Goal: Task Accomplishment & Management: Manage account settings

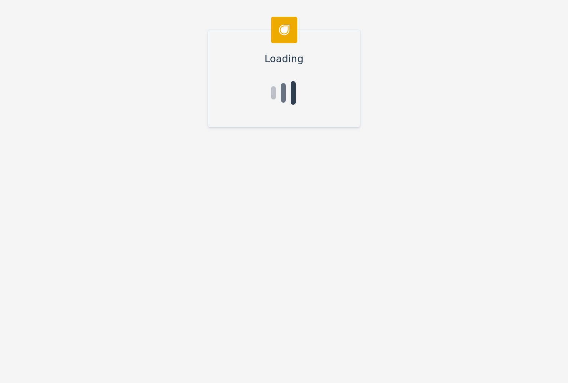
type input "[PERSON_NAME]"
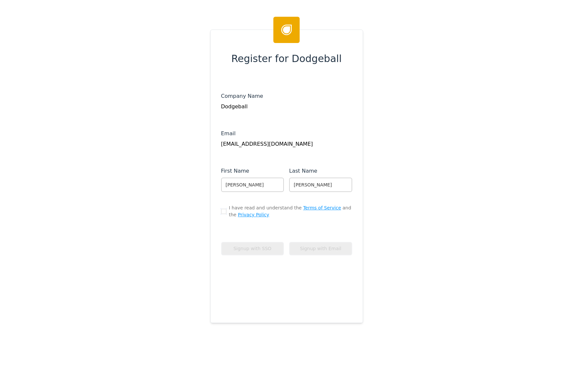
click at [221, 212] on input "checkbox" at bounding box center [223, 211] width 5 height 5
checkbox input "true"
click at [256, 248] on button "Signup with SSO" at bounding box center [252, 248] width 63 height 13
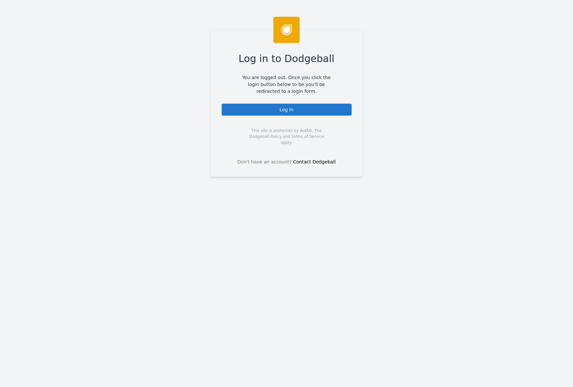
click at [283, 110] on div "Log In" at bounding box center [286, 109] width 131 height 13
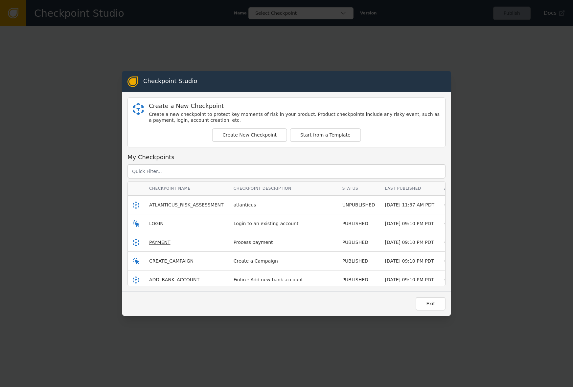
click at [155, 241] on span "PAYMENT" at bounding box center [159, 242] width 21 height 5
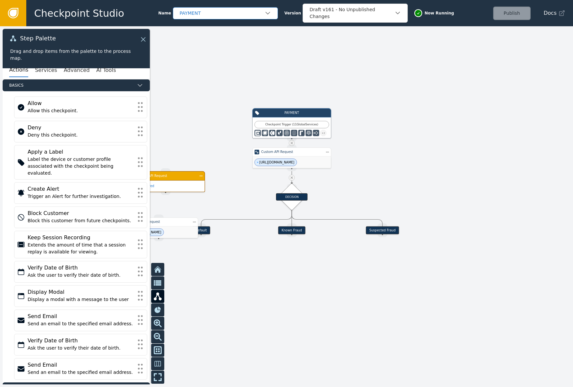
click at [201, 10] on div "PAYMENT" at bounding box center [222, 13] width 85 height 7
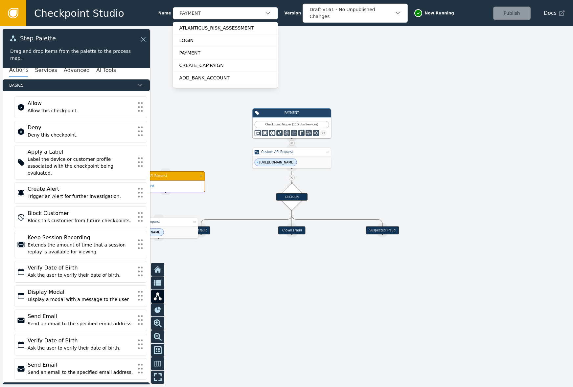
click at [69, 11] on span "Checkpoint Studio" at bounding box center [79, 13] width 90 height 15
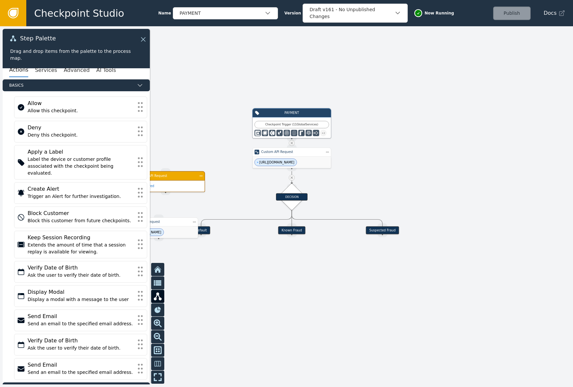
click at [13, 12] on icon at bounding box center [13, 13] width 7 height 7
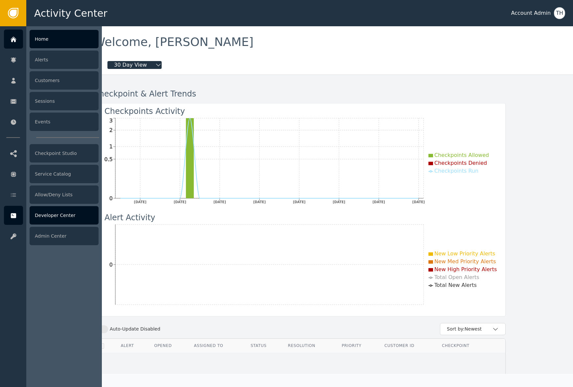
click at [58, 219] on div "Developer Center" at bounding box center [64, 215] width 69 height 18
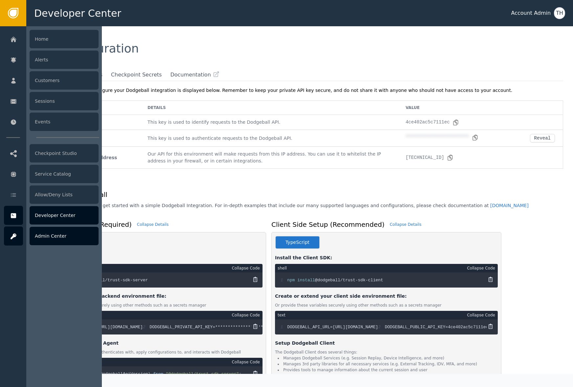
click at [8, 235] on div at bounding box center [13, 236] width 19 height 19
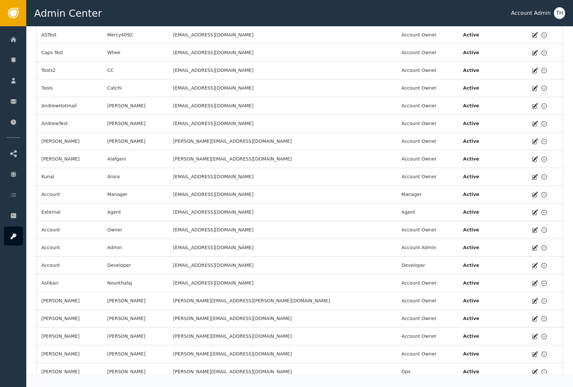
scroll to position [0, 0]
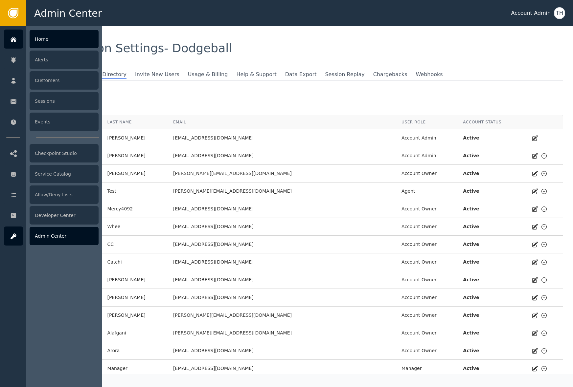
click at [13, 42] on icon at bounding box center [13, 39] width 7 height 7
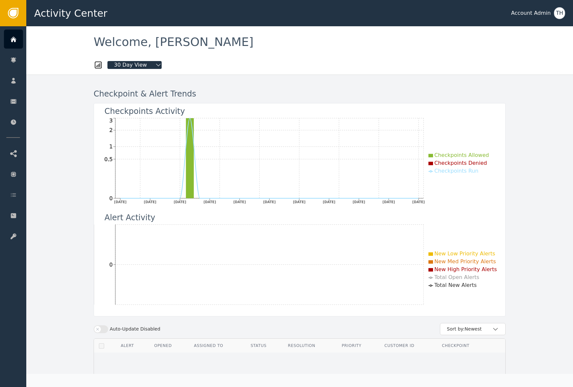
drag, startPoint x: 287, startPoint y: 244, endPoint x: 216, endPoint y: 227, distance: 73.6
click at [287, 244] on icon "0" at bounding box center [296, 269] width 404 height 93
